Goal: Information Seeking & Learning: Learn about a topic

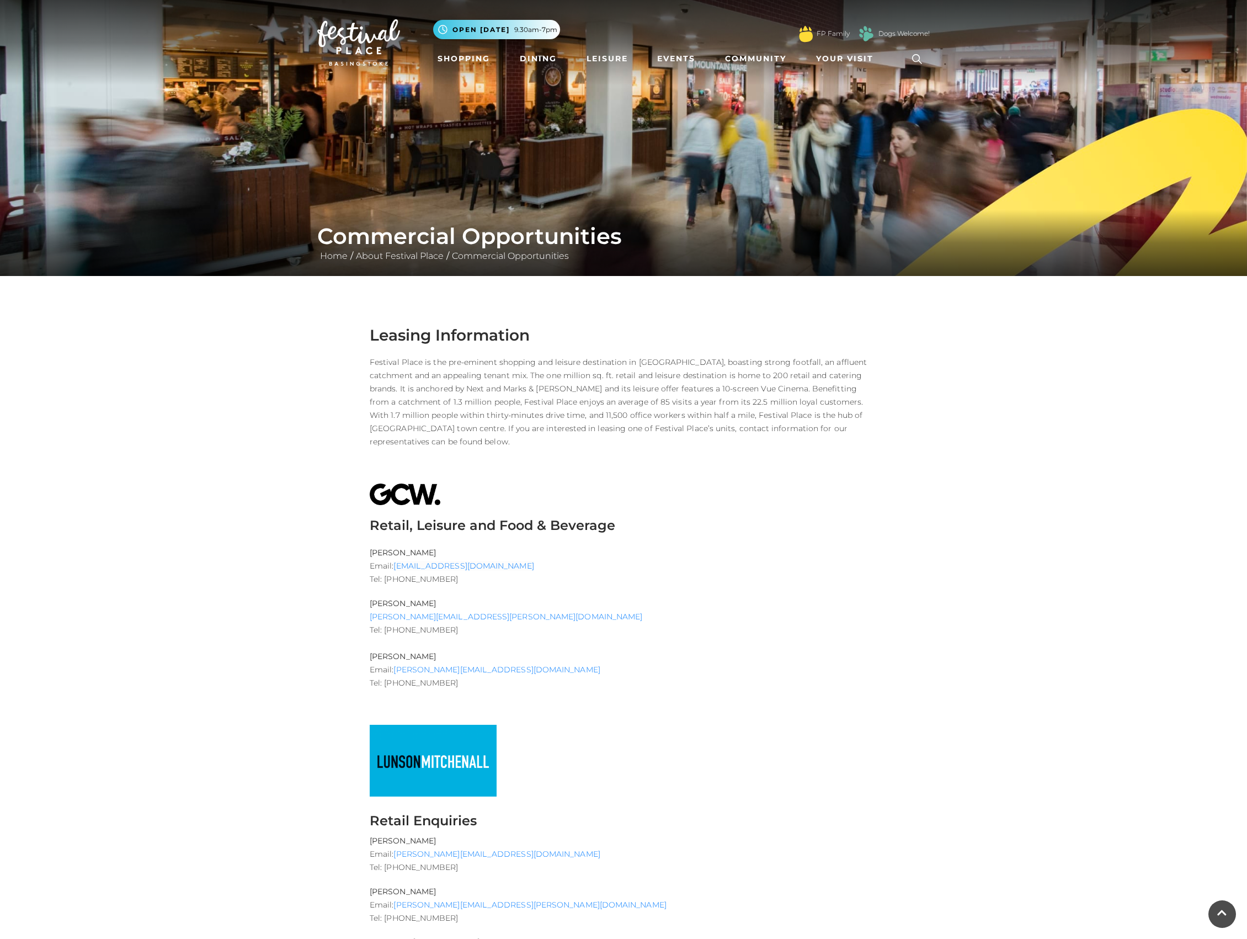
scroll to position [1030, 0]
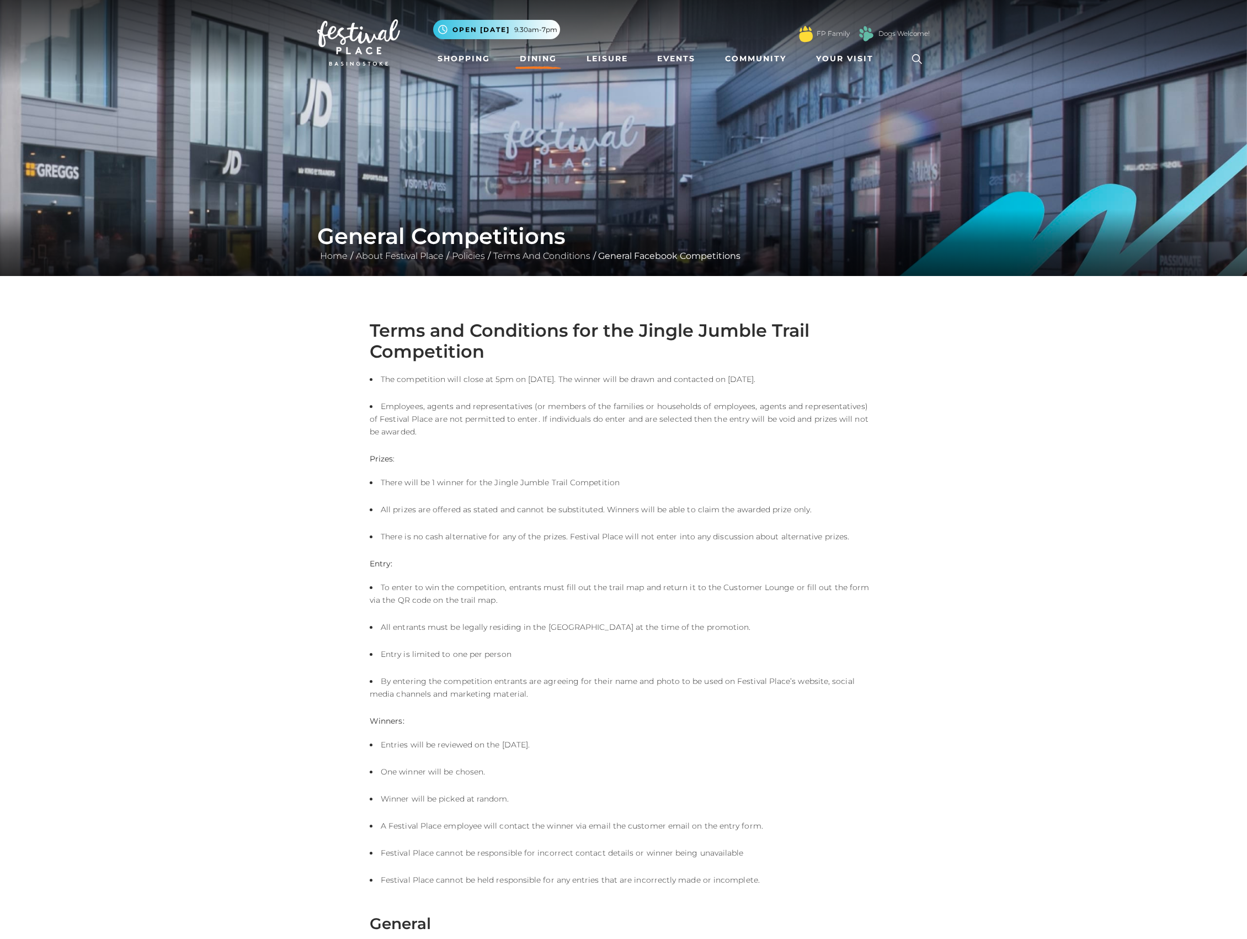
click at [530, 63] on link "Dining" at bounding box center [539, 59] width 46 height 20
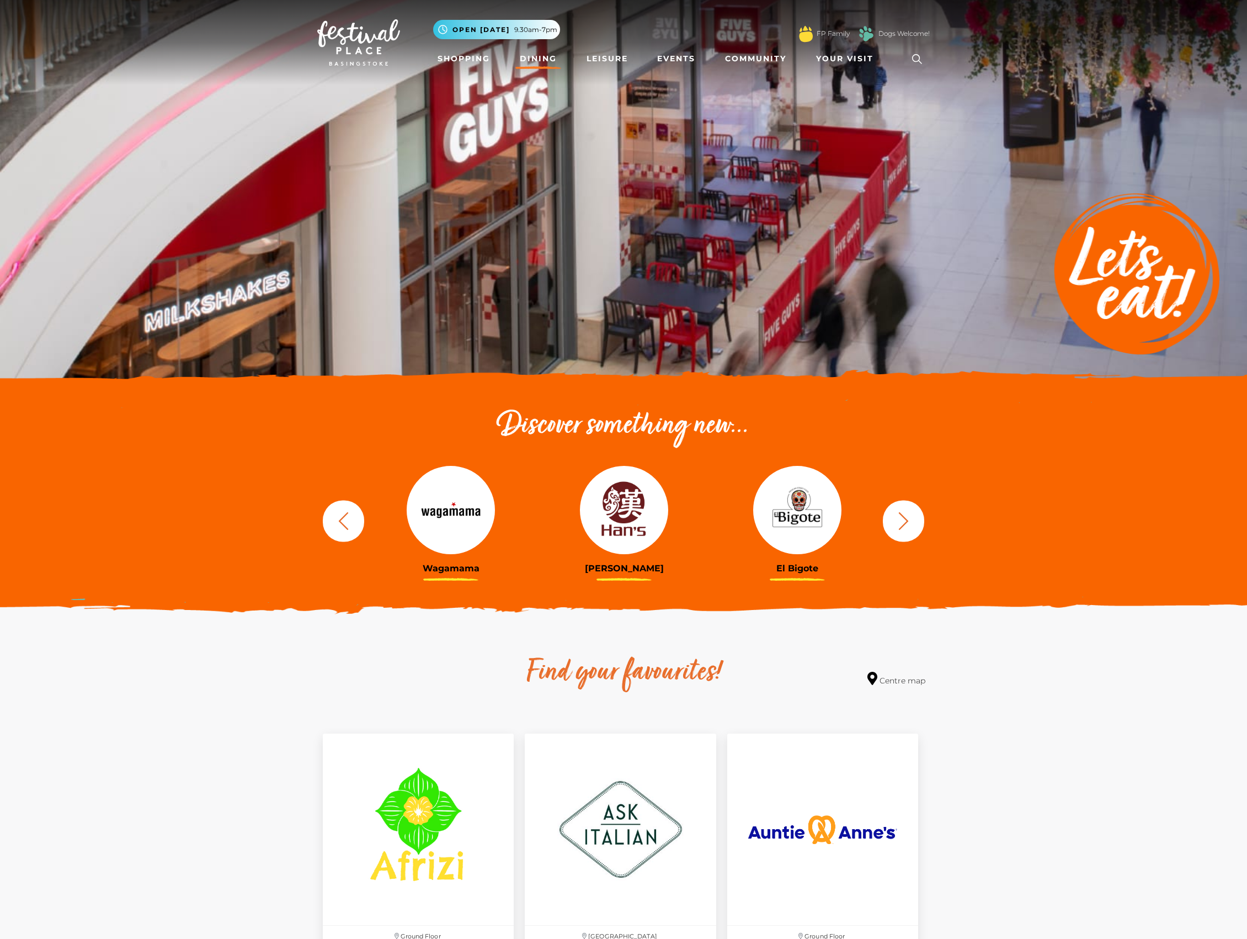
click at [910, 518] on icon "button" at bounding box center [904, 521] width 20 height 20
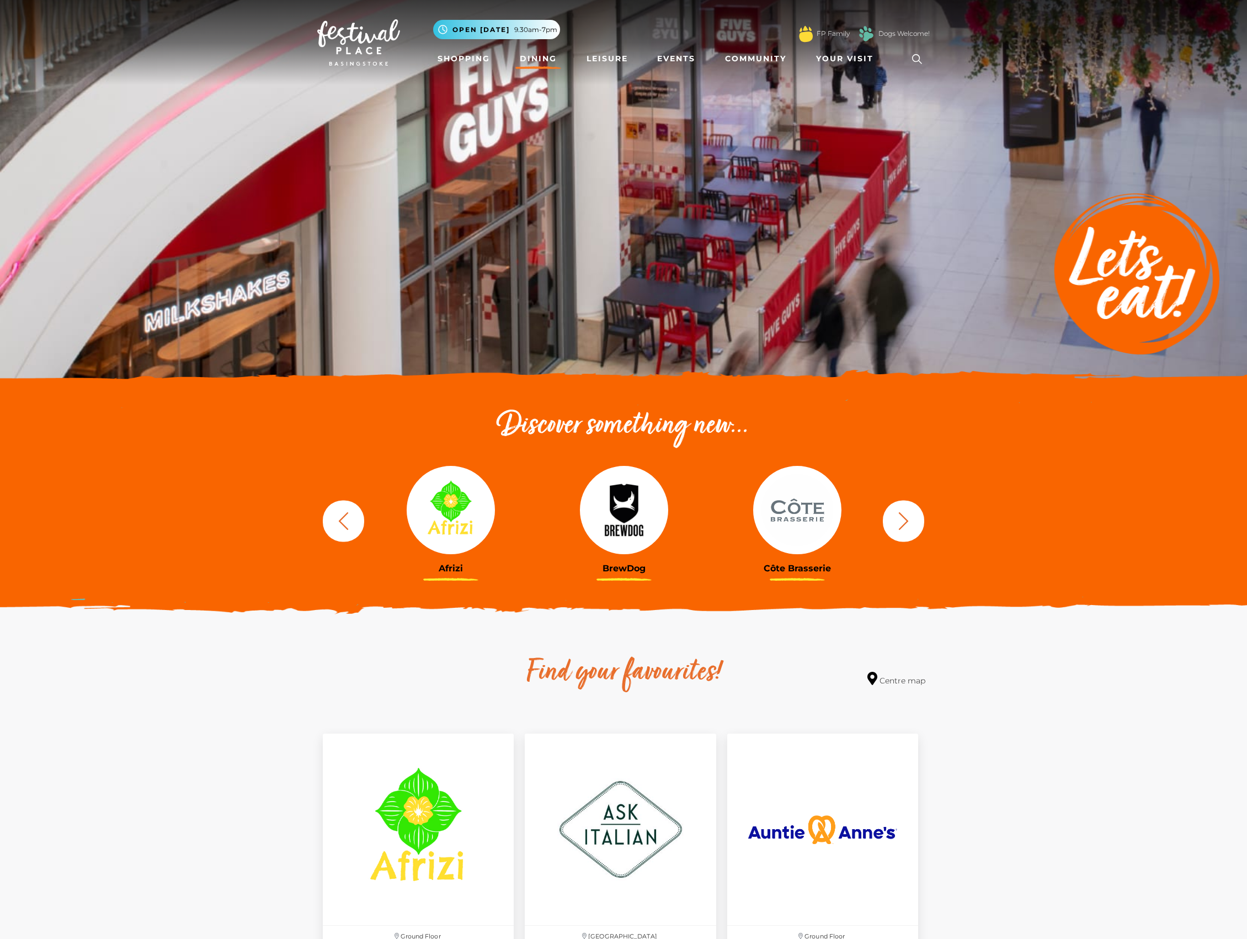
click at [908, 519] on icon "button" at bounding box center [904, 521] width 20 height 20
click at [910, 518] on icon "button" at bounding box center [904, 521] width 20 height 20
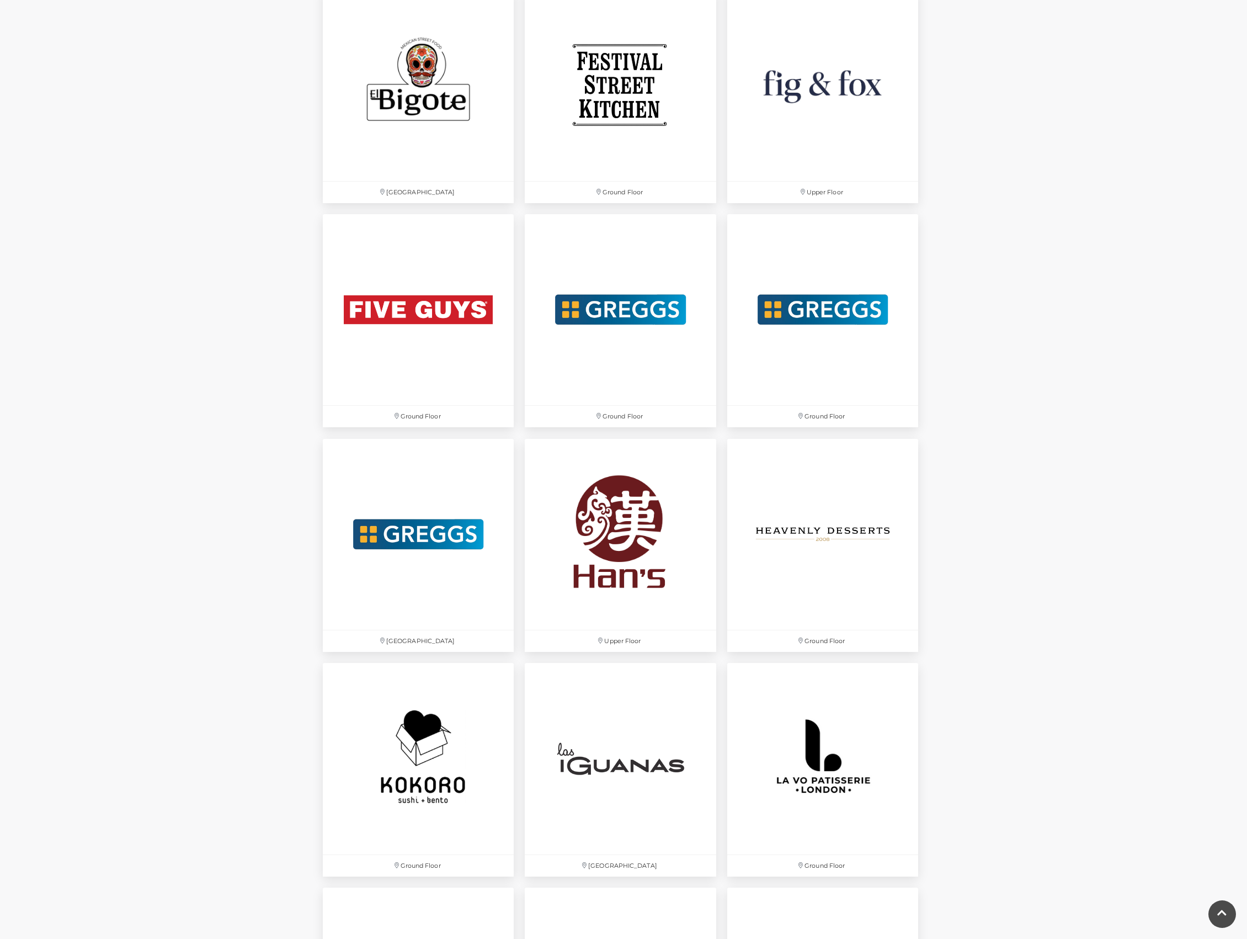
scroll to position [1680, 0]
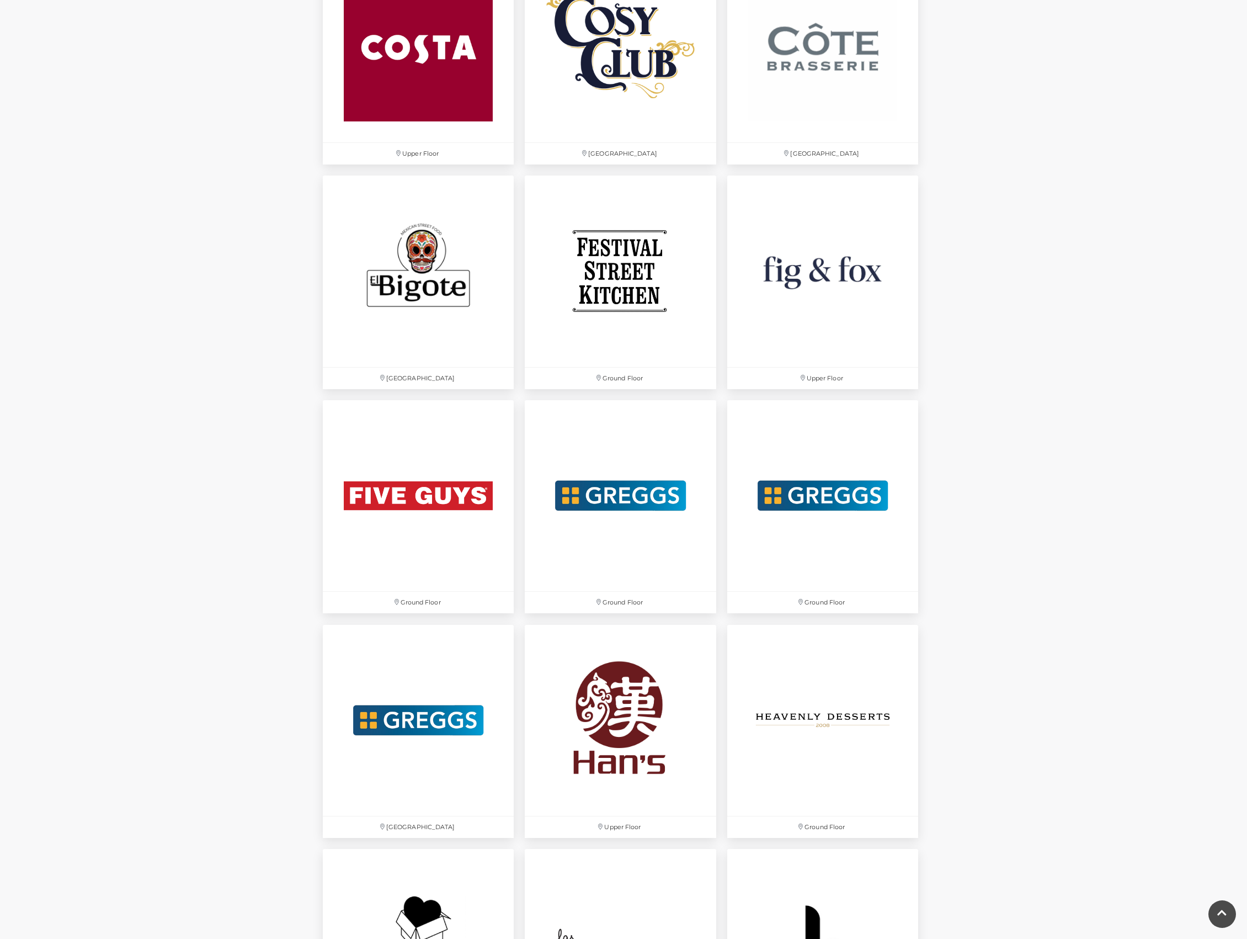
drag, startPoint x: 1245, startPoint y: 418, endPoint x: 1252, endPoint y: 373, distance: 45.8
click at [1247, 373] on html "Skip to Navigation Skip to Content Toggle navigation .st5{fill:none;stroke:#FFF…" at bounding box center [623, 519] width 1247 height 4399
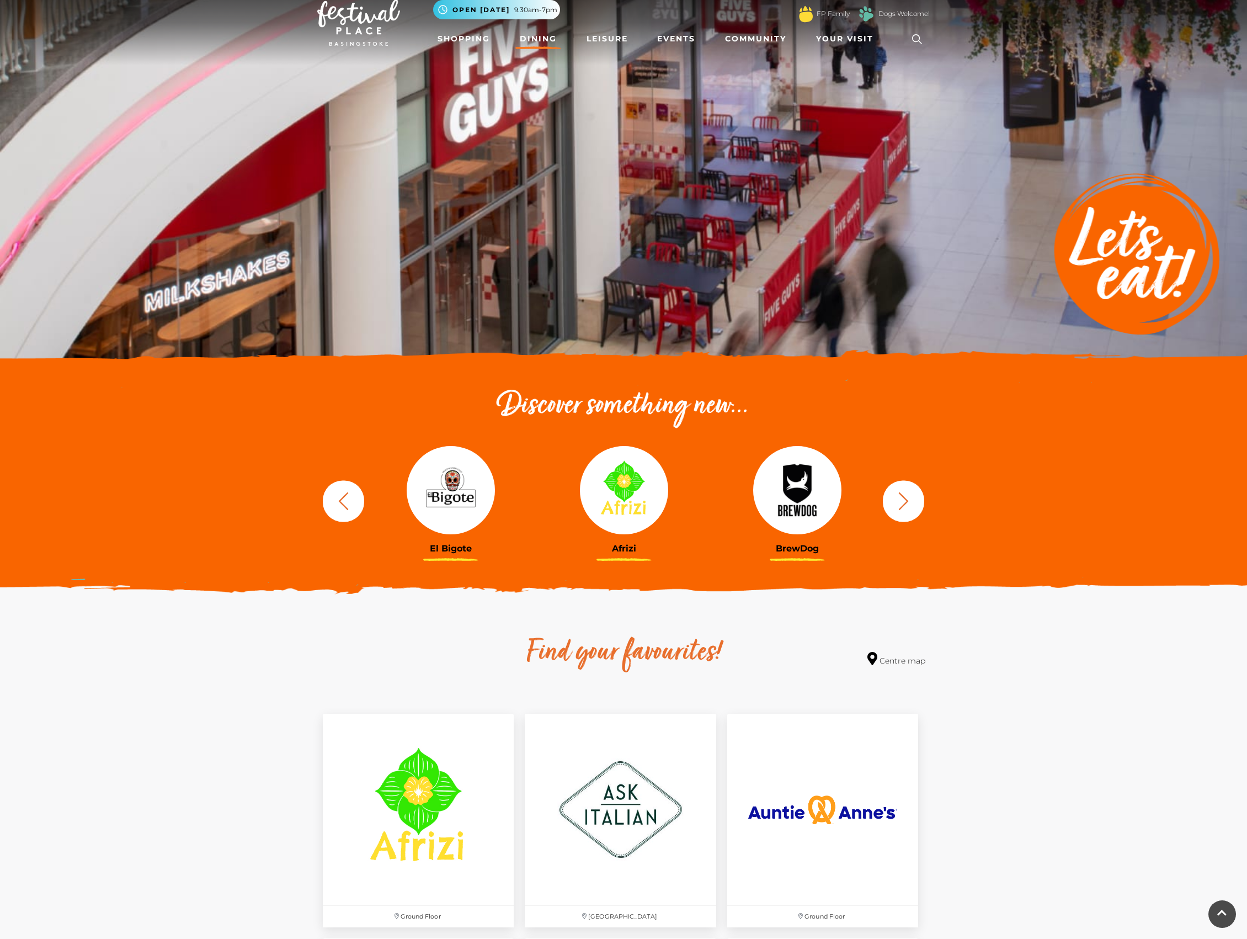
scroll to position [0, 0]
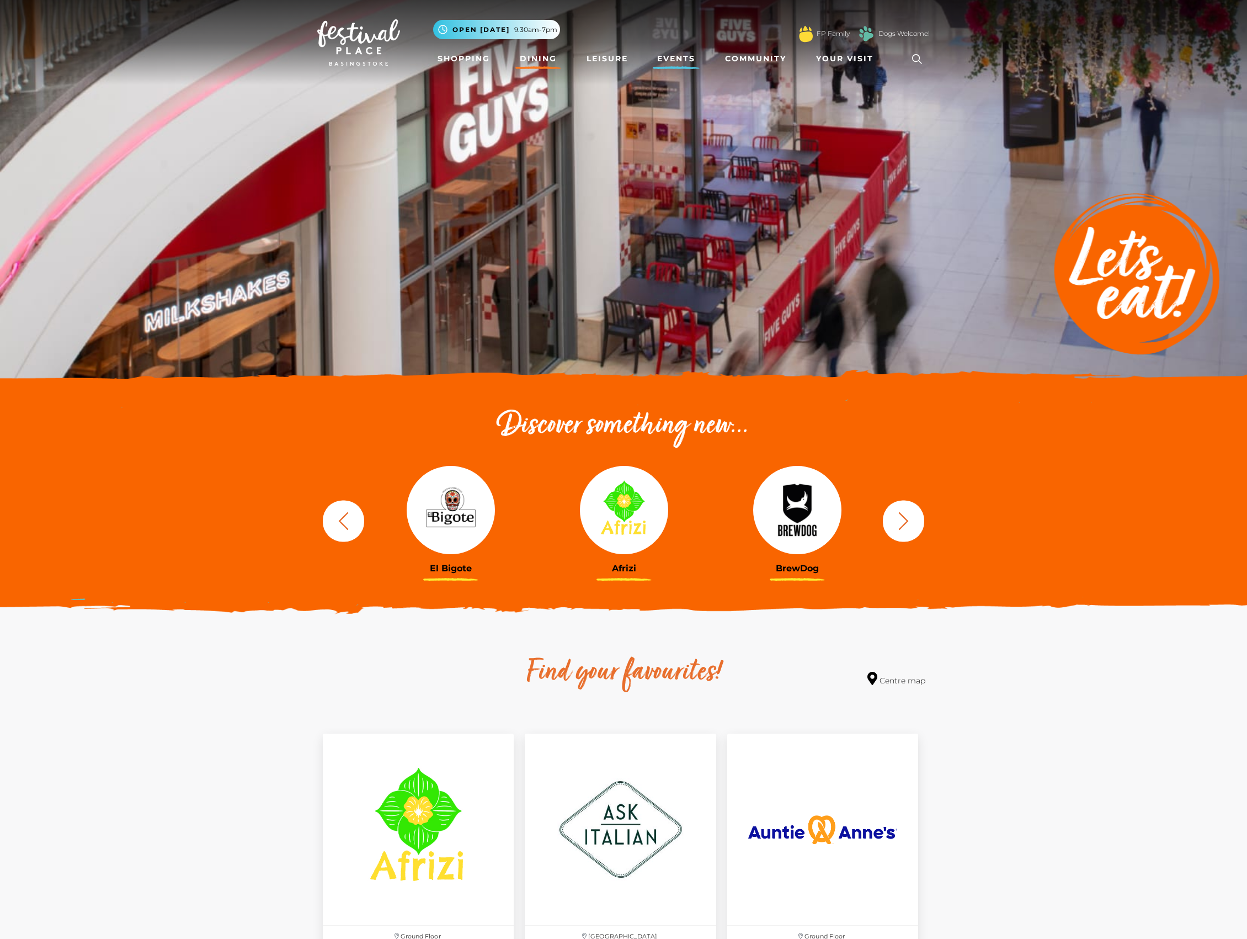
click at [676, 56] on link "Events" at bounding box center [676, 59] width 47 height 20
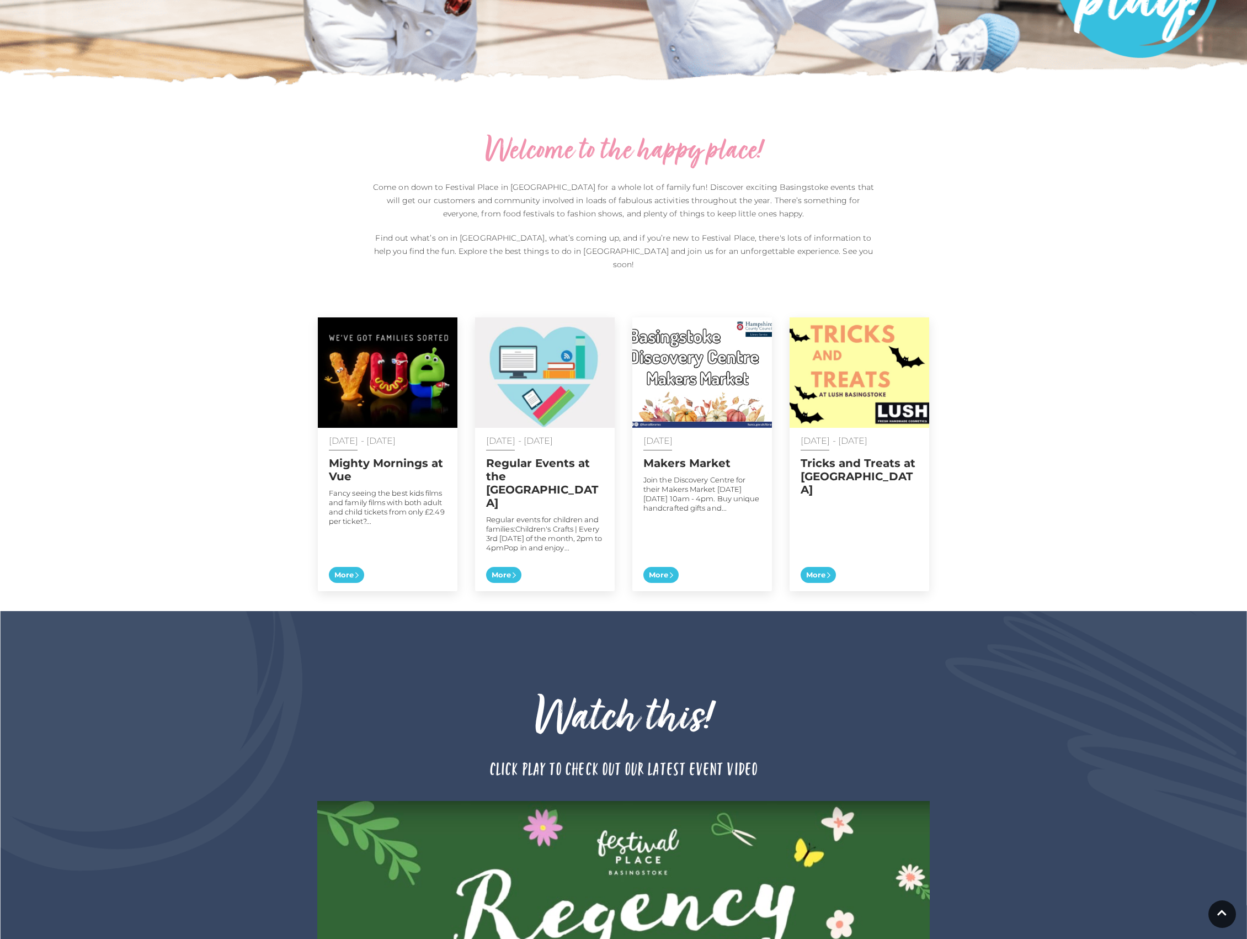
scroll to position [294, 0]
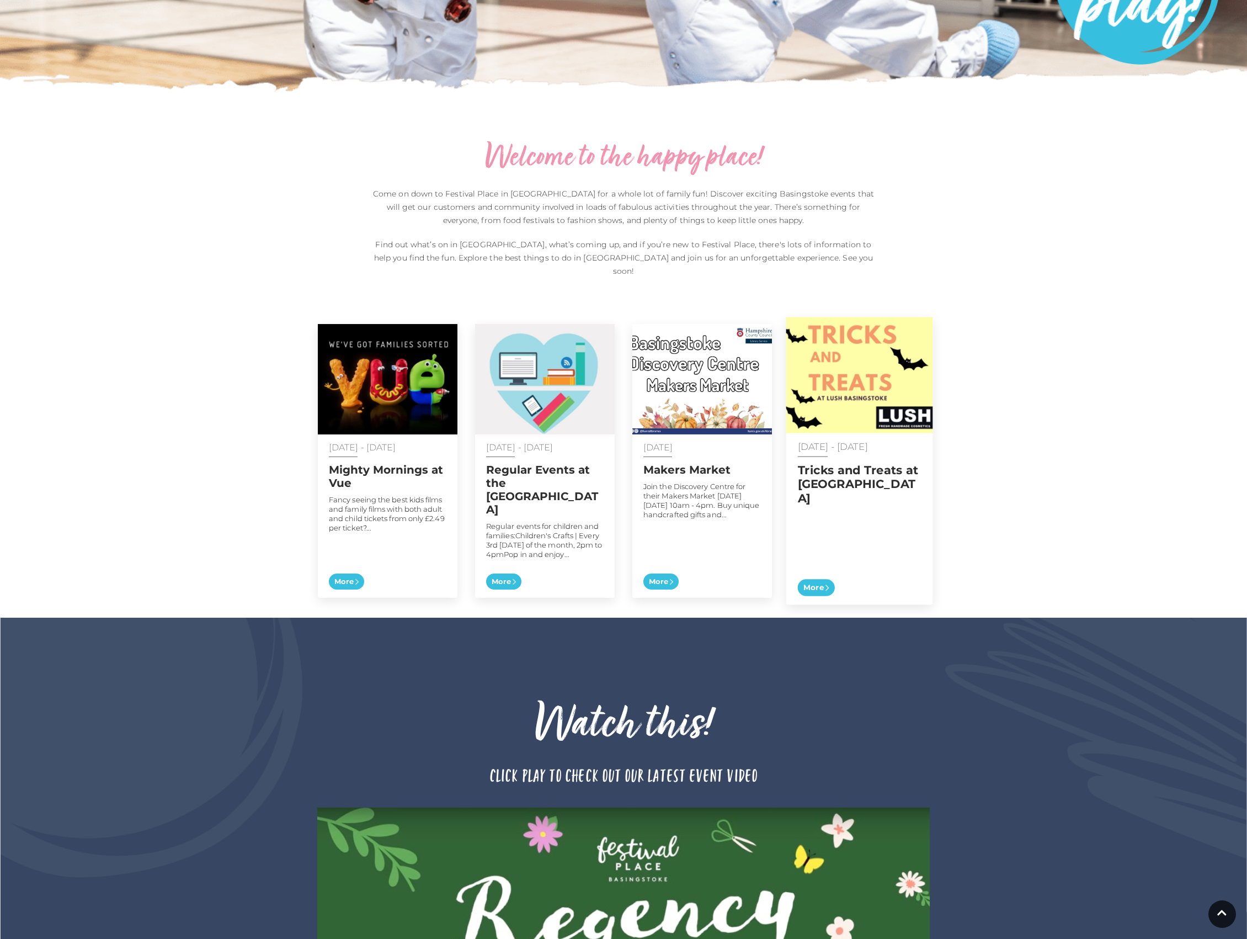
click at [838, 384] on img at bounding box center [860, 375] width 147 height 116
